Goal: Task Accomplishment & Management: Manage account settings

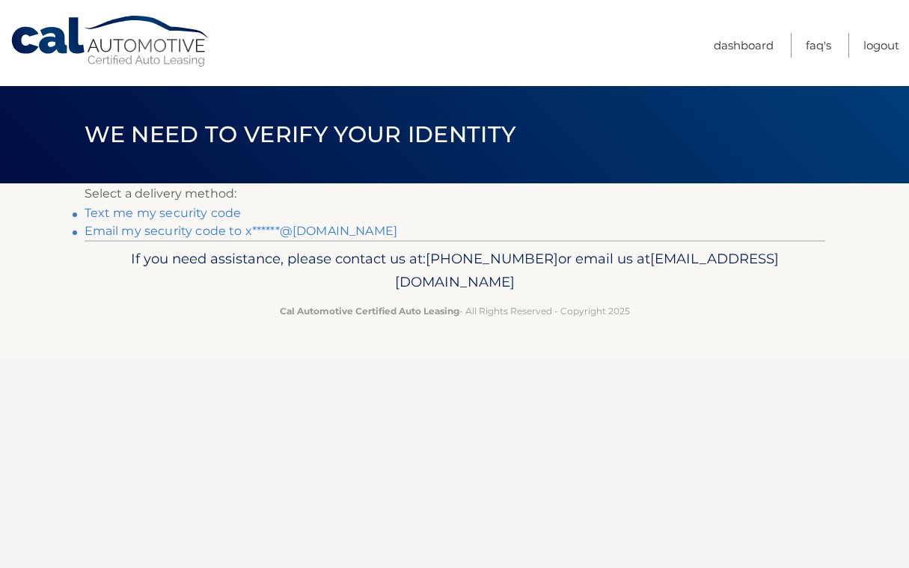
click at [194, 216] on link "Text me my security code" at bounding box center [163, 213] width 157 height 14
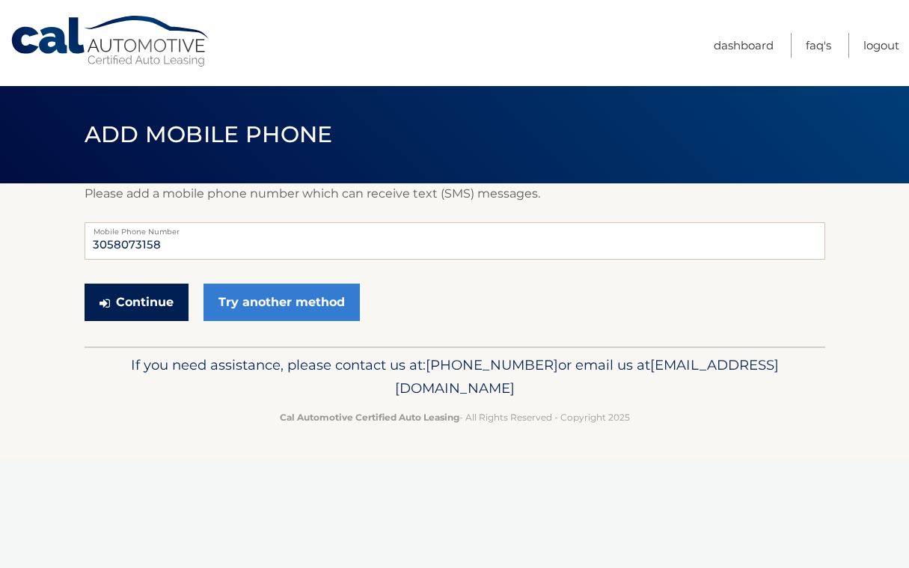
click at [134, 297] on button "Continue" at bounding box center [137, 301] width 104 height 37
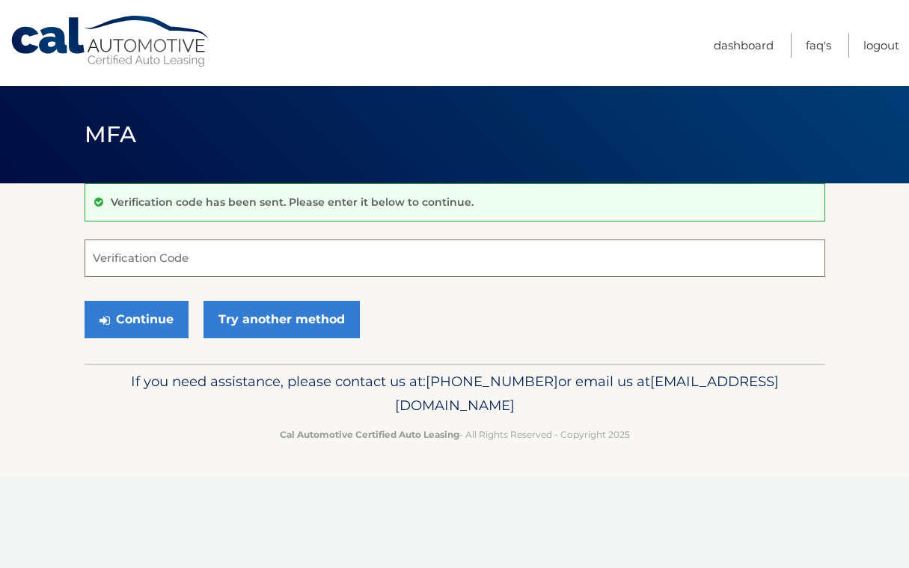
click at [153, 265] on input "Verification Code" at bounding box center [455, 257] width 740 height 37
type input "426288"
click at [163, 309] on button "Continue" at bounding box center [137, 319] width 104 height 37
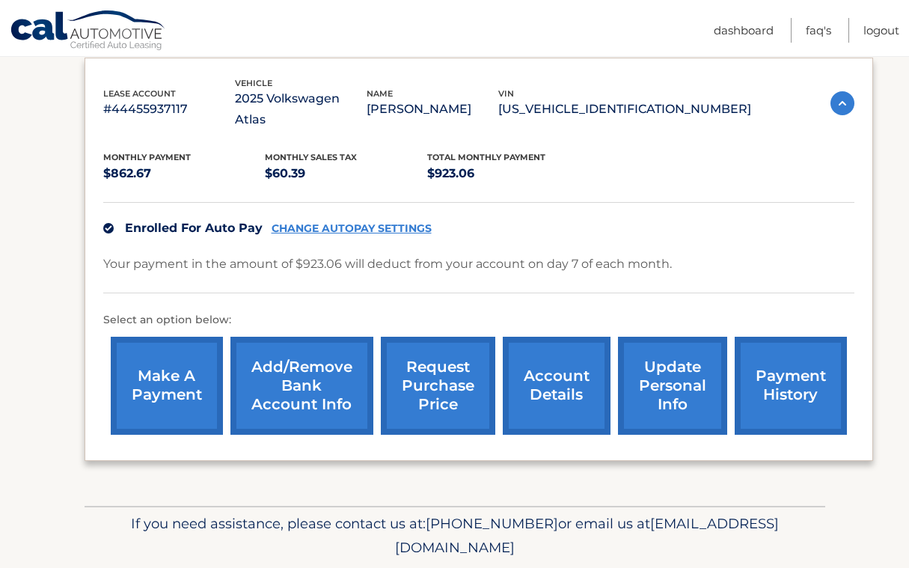
scroll to position [253, 0]
